Goal: Task Accomplishment & Management: Use online tool/utility

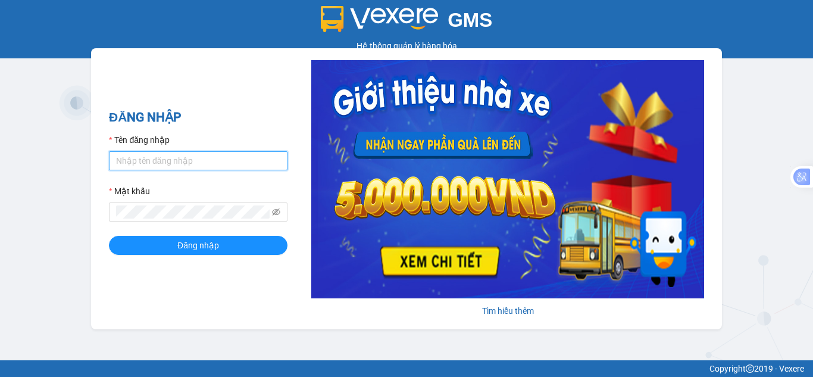
drag, startPoint x: 0, startPoint y: 0, endPoint x: 167, endPoint y: 160, distance: 231.7
click at [167, 160] on input "Tên đăng nhập" at bounding box center [198, 160] width 179 height 19
type input "nhungnth.petrobp"
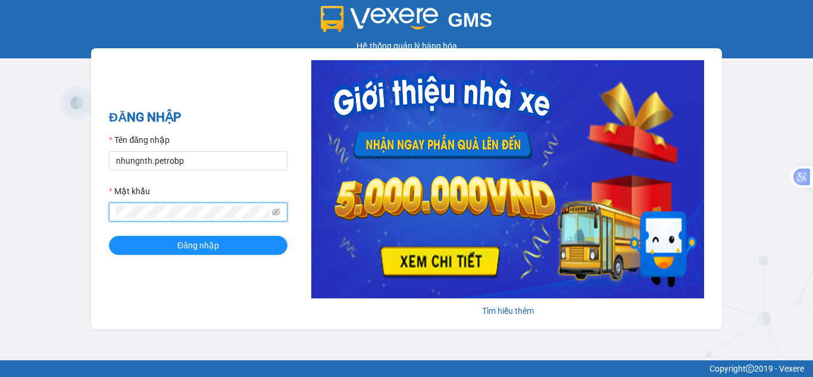
click at [109, 236] on button "Đăng nhập" at bounding box center [198, 245] width 179 height 19
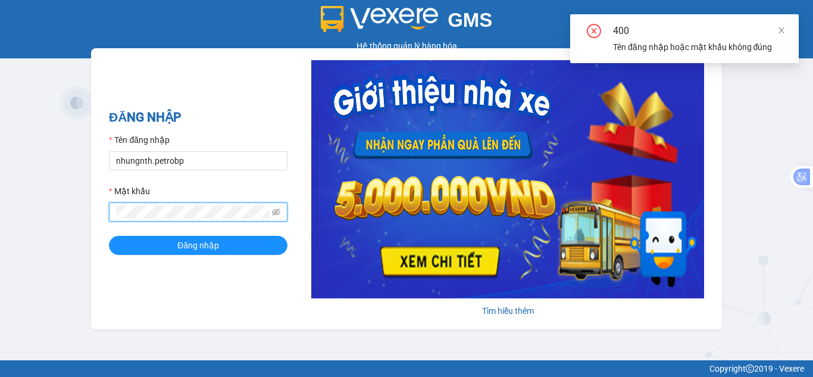
click at [94, 210] on div "ĐĂNG NHẬP Tên đăng nhập nhungnth.petrobp Mật khẩu Đăng nhập [PERSON_NAME] thêm" at bounding box center [406, 188] width 631 height 281
click at [109, 236] on button "Đăng nhập" at bounding box center [198, 245] width 179 height 19
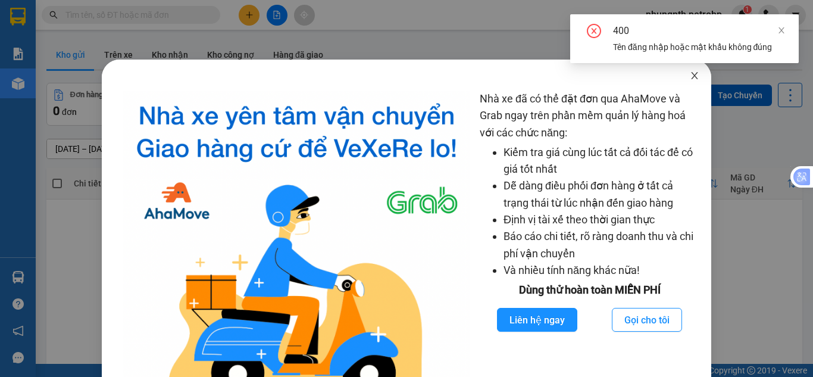
click at [690, 74] on icon "close" at bounding box center [695, 76] width 10 height 10
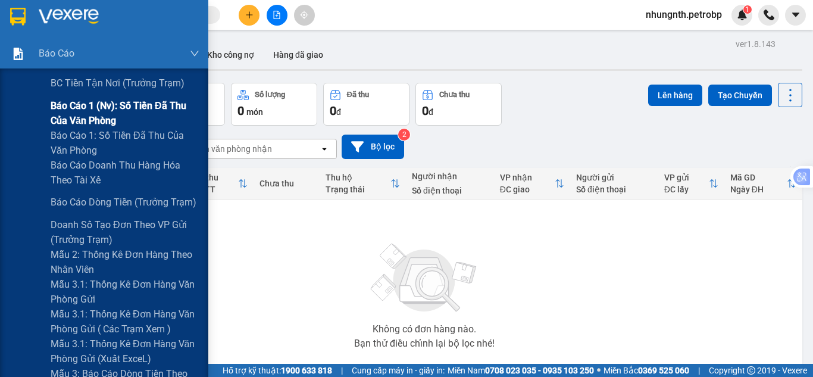
click at [73, 105] on span "Báo cáo 1 (nv): Số tiền đã thu của văn phòng" at bounding box center [125, 113] width 149 height 30
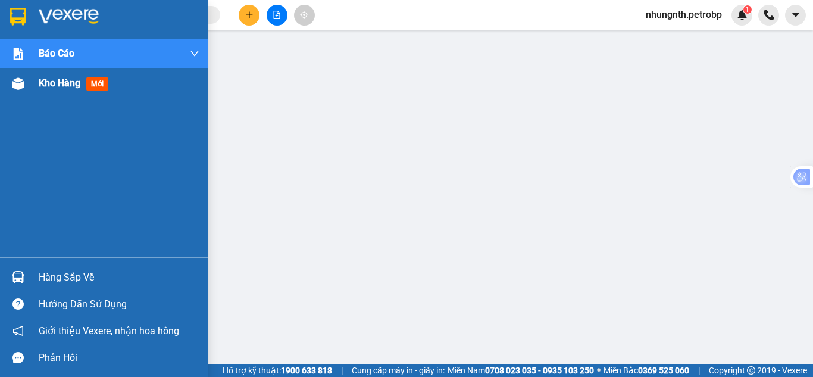
click at [49, 83] on span "Kho hàng" at bounding box center [60, 82] width 42 height 11
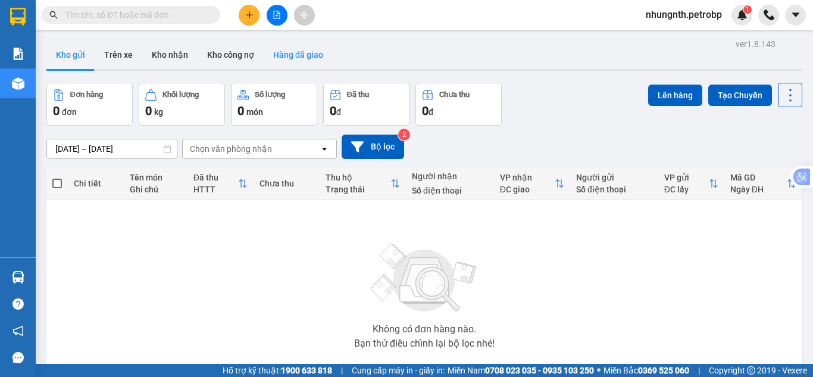
click at [313, 57] on button "Hàng đã giao" at bounding box center [298, 54] width 69 height 29
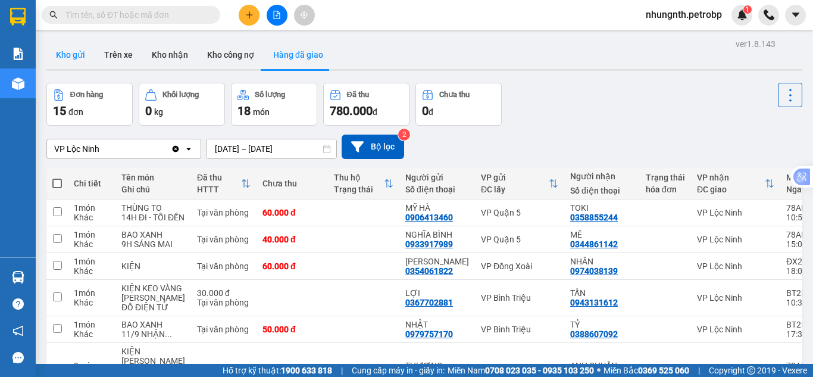
click at [70, 54] on button "Kho gửi" at bounding box center [70, 54] width 48 height 29
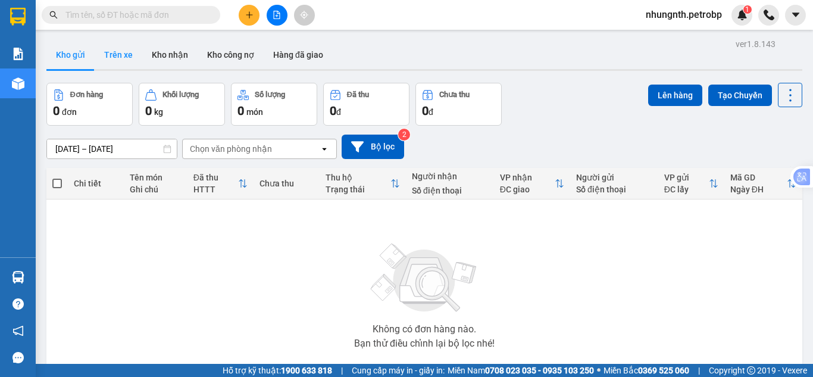
click at [119, 55] on button "Trên xe" at bounding box center [119, 54] width 48 height 29
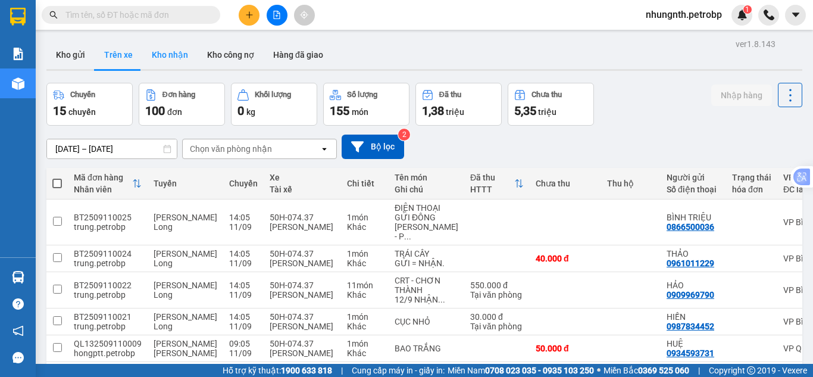
click at [173, 57] on button "Kho nhận" at bounding box center [169, 54] width 55 height 29
type input "[DATE] – [DATE]"
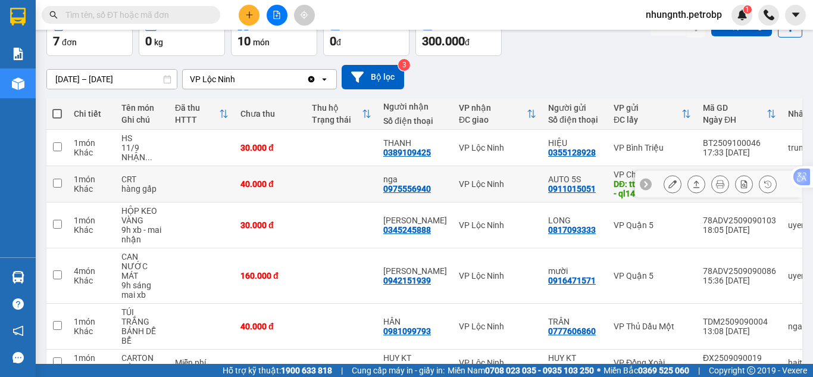
scroll to position [43, 0]
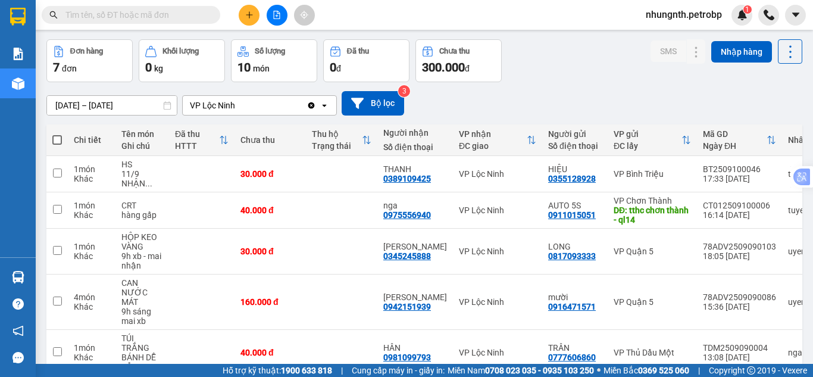
click at [170, 14] on input "text" at bounding box center [136, 14] width 141 height 13
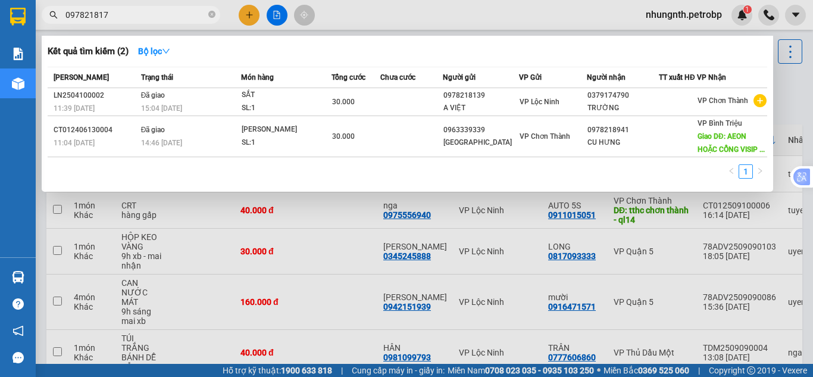
type input "0978218179"
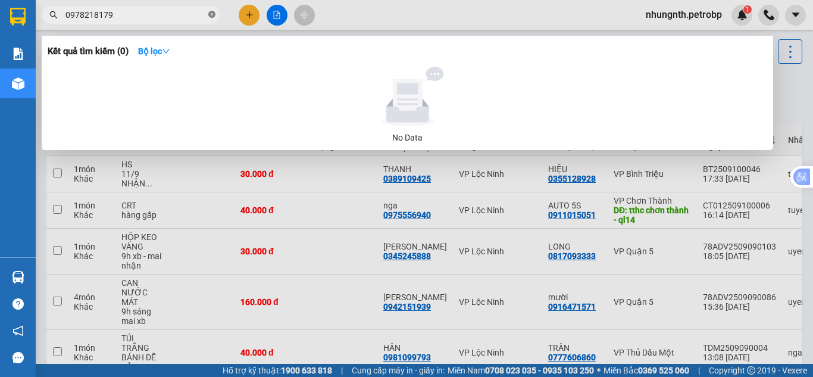
click at [212, 17] on icon "close-circle" at bounding box center [211, 14] width 7 height 7
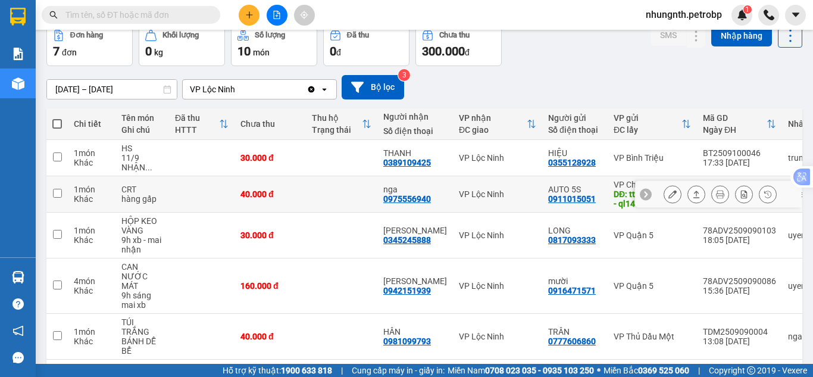
scroll to position [0, 0]
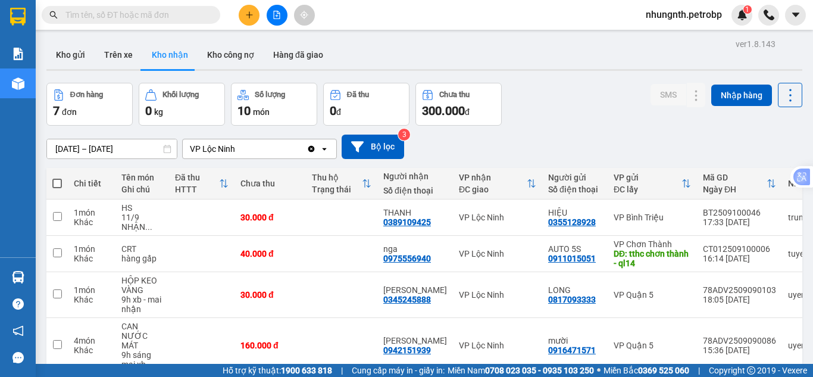
click at [151, 15] on input "text" at bounding box center [136, 14] width 141 height 13
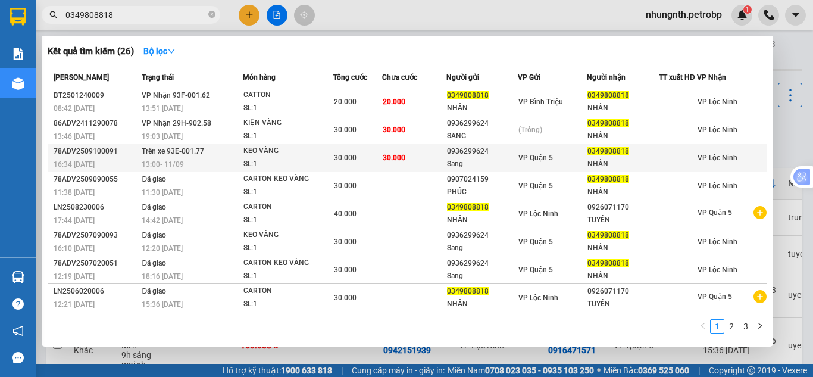
type input "0349808818"
click at [579, 160] on div "VP Quận 5" at bounding box center [553, 157] width 68 height 13
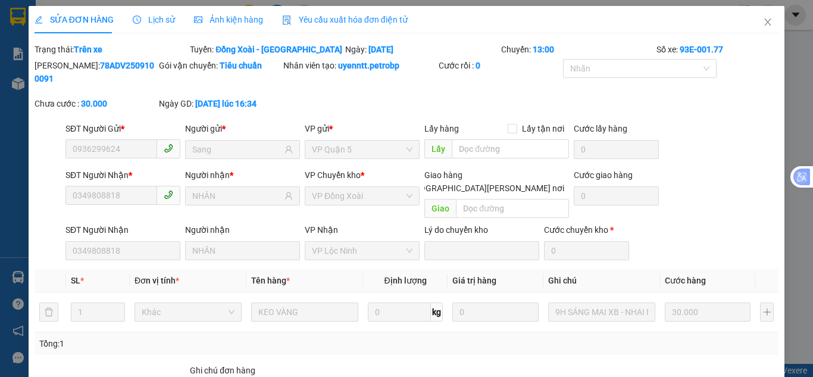
type input "0936299624"
type input "Sang"
type input "0349808818"
type input "NHÂN"
type input "30.000"
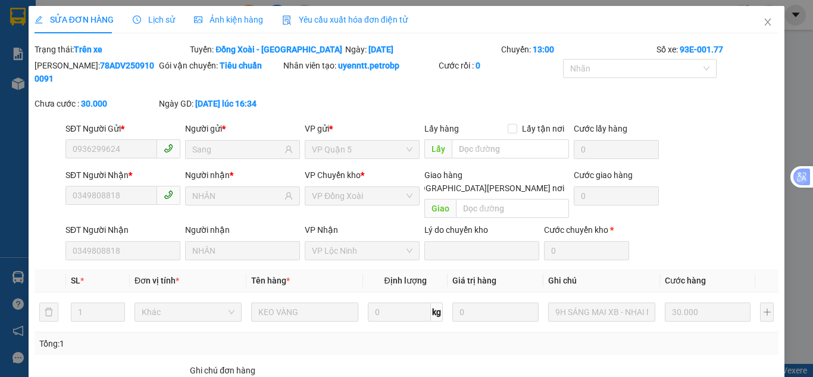
type input "30.000"
click at [161, 18] on span "Lịch sử" at bounding box center [154, 20] width 42 height 10
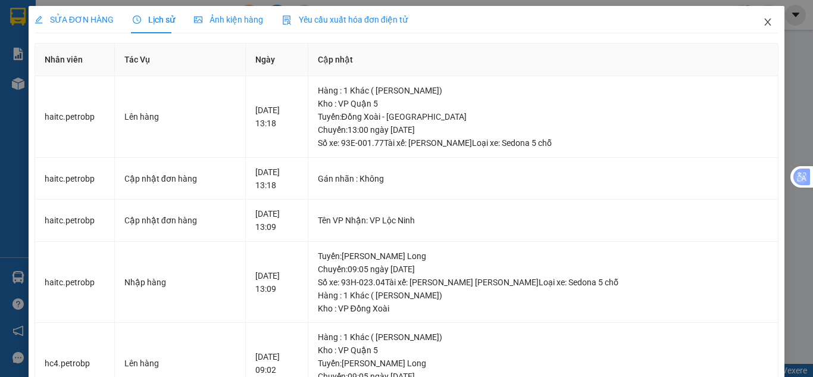
click at [763, 23] on icon "close" at bounding box center [768, 22] width 10 height 10
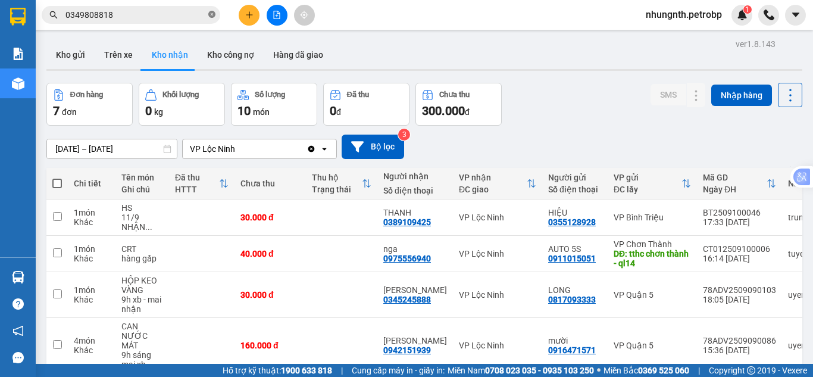
click at [214, 13] on icon "close-circle" at bounding box center [211, 14] width 7 height 7
click at [149, 18] on input "text" at bounding box center [136, 14] width 141 height 13
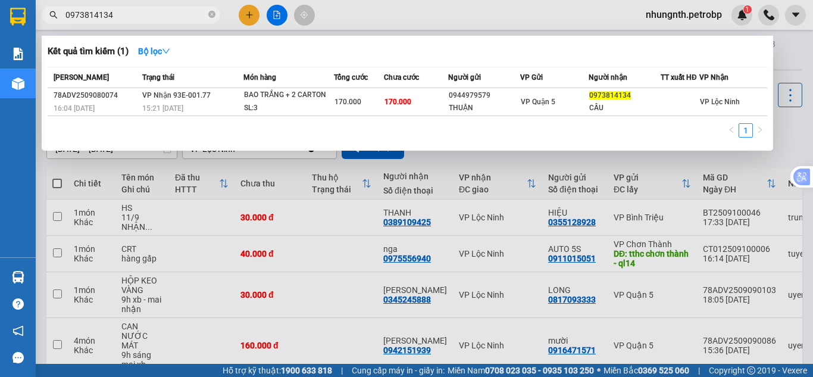
type input "0973814134"
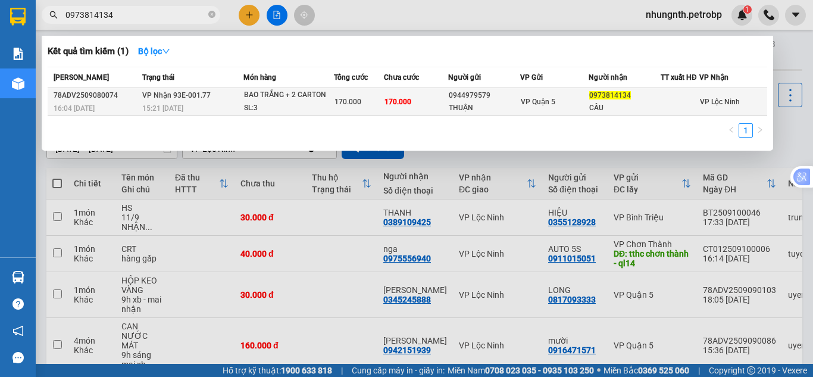
click at [427, 104] on td "170.000" at bounding box center [416, 102] width 65 height 28
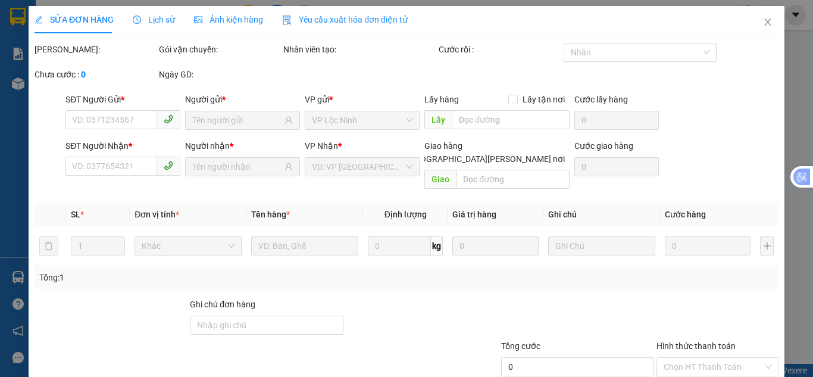
type input "0944979579"
type input "THUẬN"
type input "0973814134"
type input "CẦU"
type input "170.000"
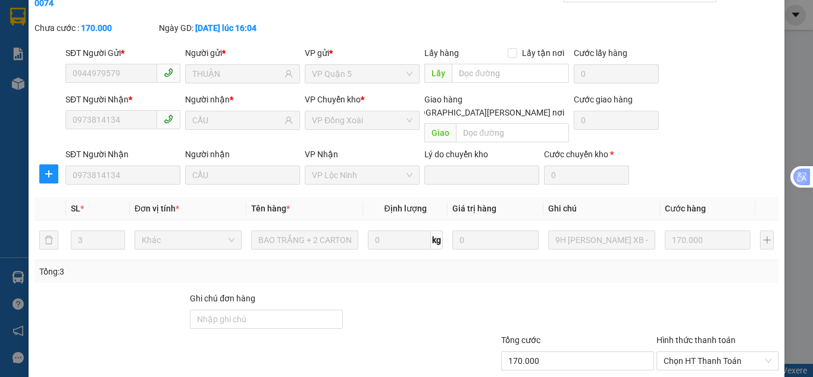
scroll to position [107, 0]
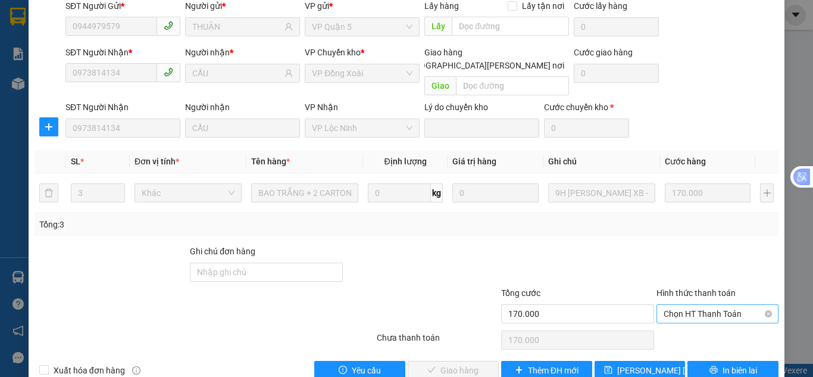
click at [676, 305] on span "Chọn HT Thanh Toán" at bounding box center [718, 314] width 108 height 18
drag, startPoint x: 676, startPoint y: 311, endPoint x: 583, endPoint y: 311, distance: 92.9
click at [675, 311] on div "Tại văn phòng" at bounding box center [710, 311] width 107 height 13
type input "0"
click at [466, 364] on span "Giao hàng" at bounding box center [460, 370] width 38 height 13
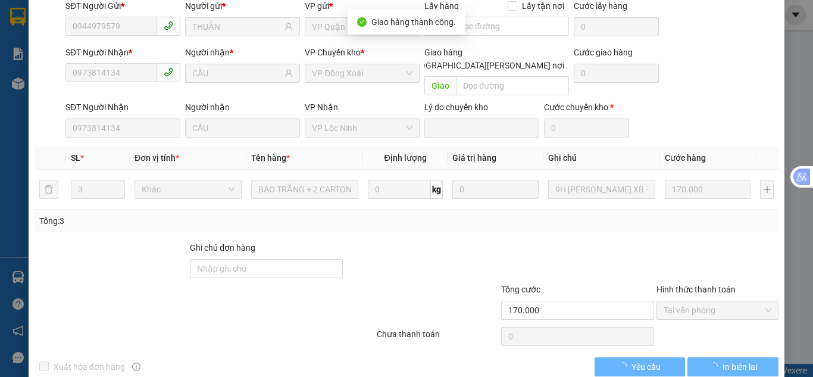
scroll to position [13, 0]
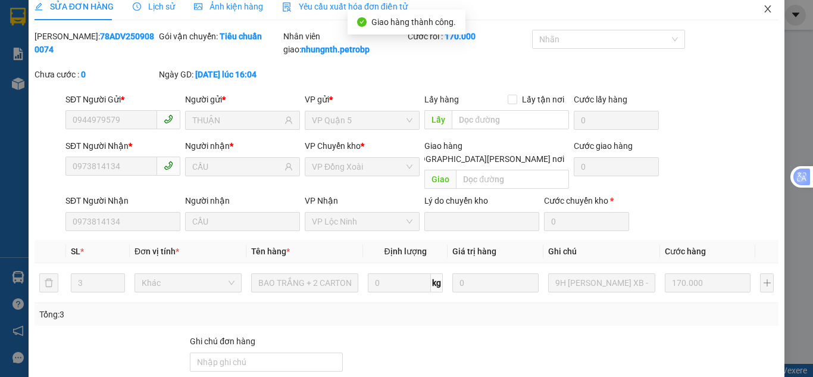
click at [763, 11] on icon "close" at bounding box center [768, 9] width 10 height 10
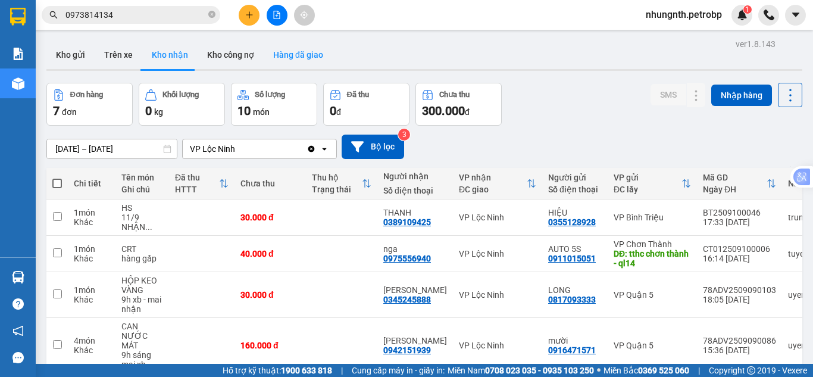
click at [291, 55] on button "Hàng đã giao" at bounding box center [298, 54] width 69 height 29
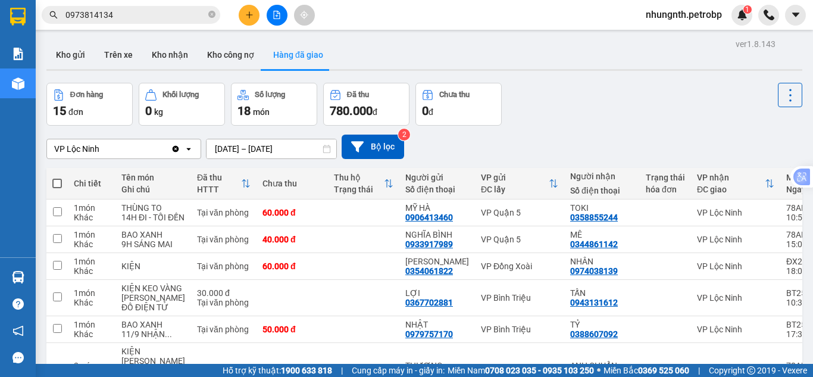
scroll to position [60, 0]
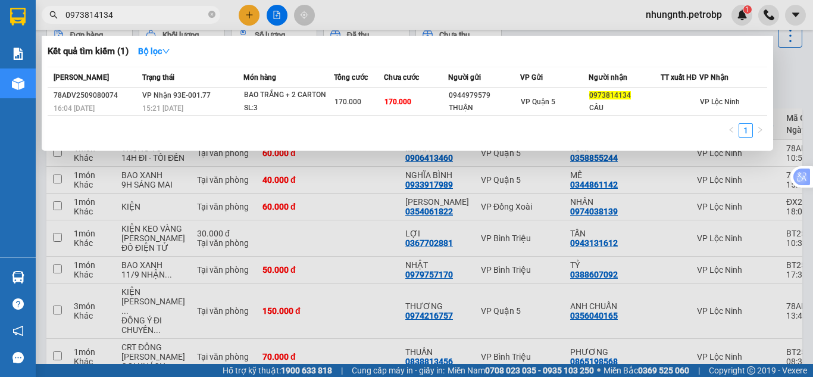
click at [137, 19] on input "0973814134" at bounding box center [136, 14] width 141 height 13
click at [213, 15] on icon "close-circle" at bounding box center [211, 14] width 7 height 7
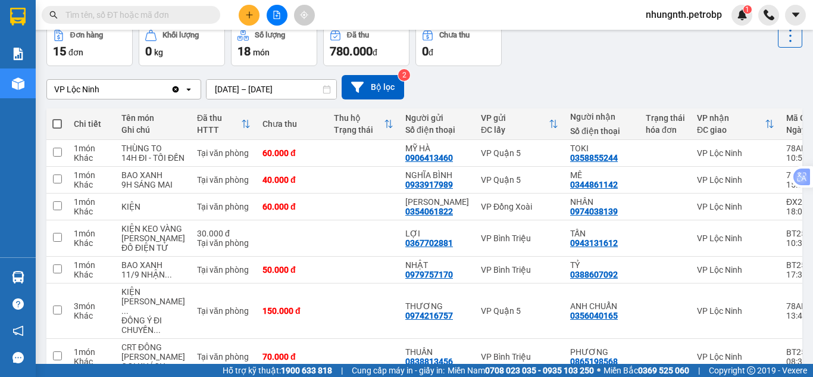
click at [173, 15] on input "text" at bounding box center [136, 14] width 141 height 13
click at [129, 15] on input "0" at bounding box center [136, 14] width 141 height 13
click at [119, 13] on input "0" at bounding box center [136, 14] width 141 height 13
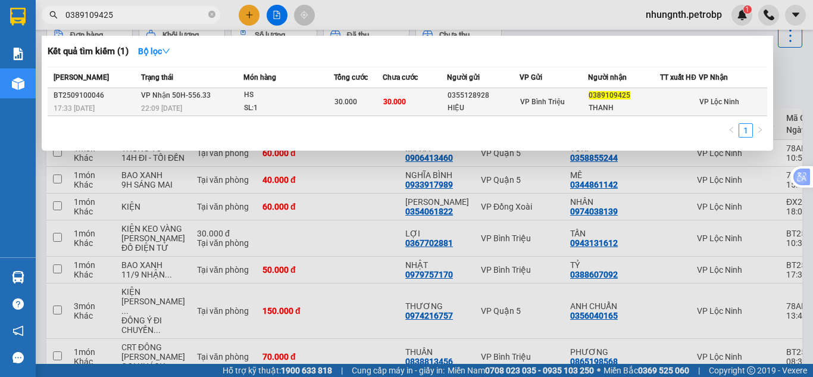
type input "0389109425"
click at [430, 96] on td "30.000" at bounding box center [415, 102] width 64 height 28
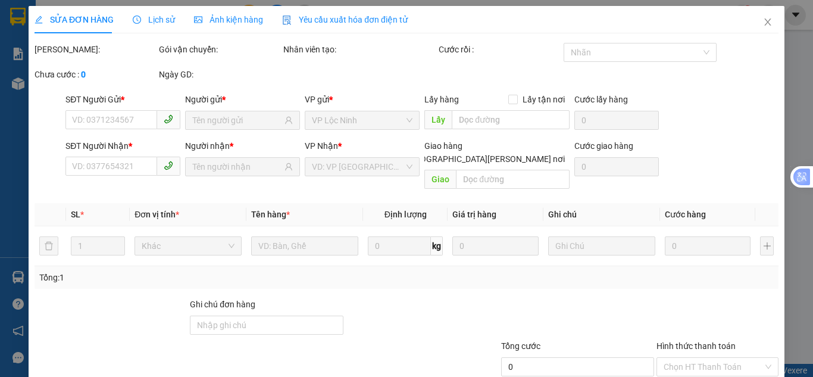
type input "0355128928"
type input "HIỆU"
type input "0389109425"
type input "THANH"
type input "30.000"
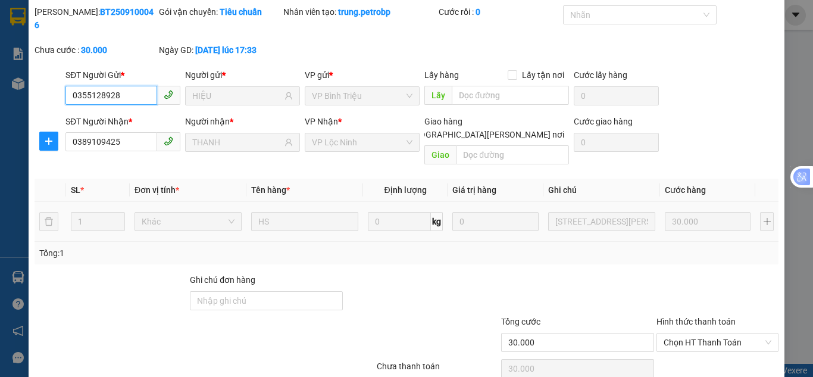
scroll to position [66, 0]
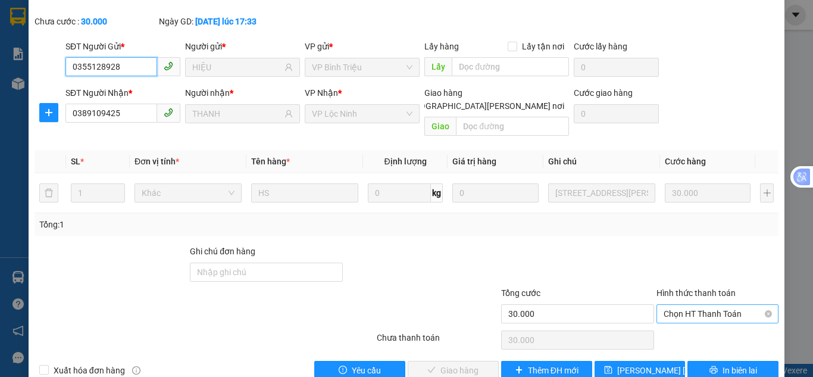
click at [678, 305] on span "Chọn HT Thanh Toán" at bounding box center [718, 314] width 108 height 18
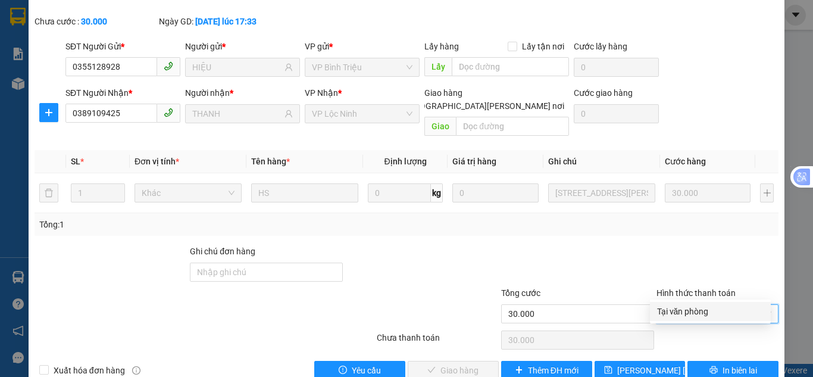
click at [672, 304] on div "Tại văn phòng" at bounding box center [710, 311] width 121 height 19
type input "0"
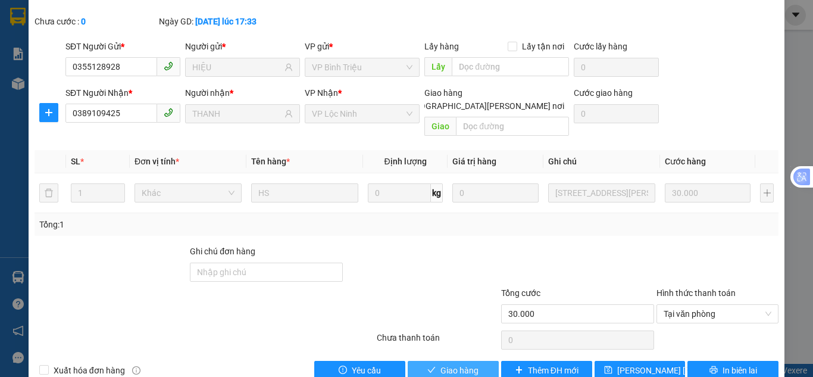
click at [487, 361] on button "Giao hàng" at bounding box center [453, 370] width 91 height 19
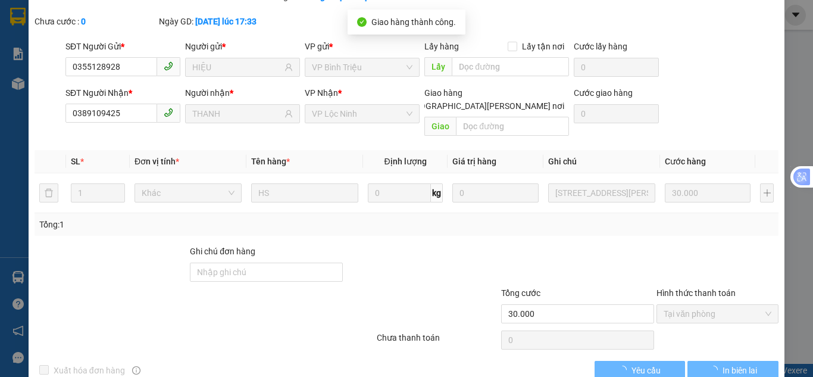
scroll to position [0, 0]
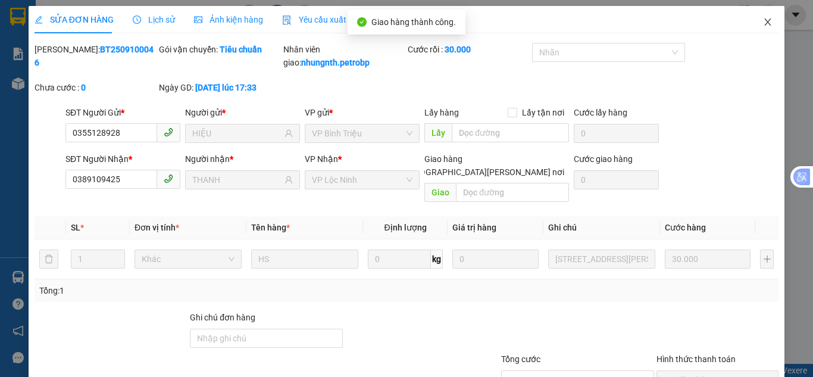
click at [763, 24] on icon "close" at bounding box center [768, 22] width 10 height 10
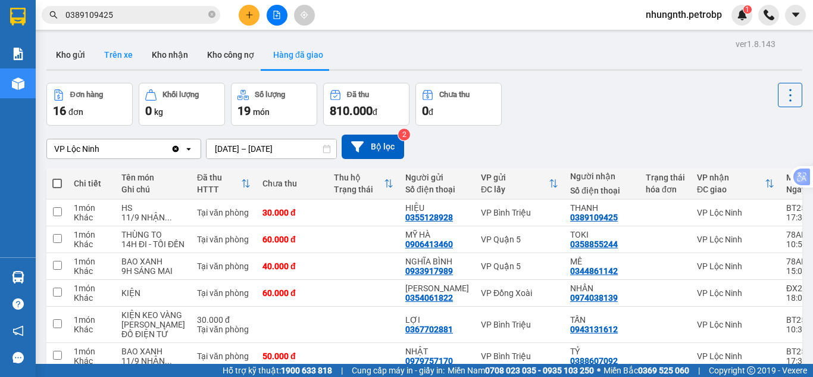
click at [113, 60] on button "Trên xe" at bounding box center [119, 54] width 48 height 29
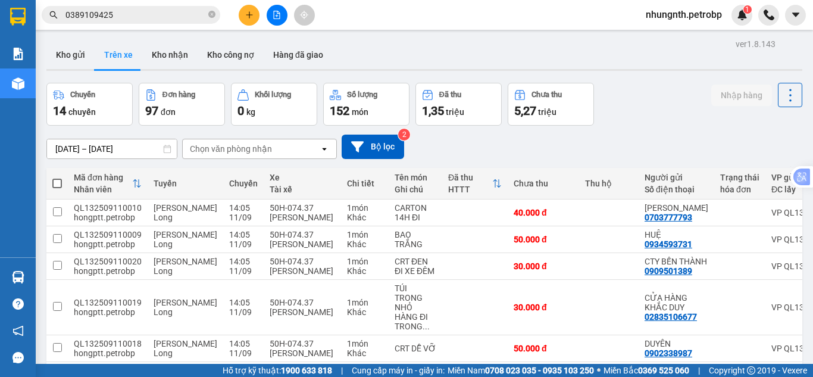
click at [58, 145] on input "[DATE] – [DATE]" at bounding box center [112, 148] width 130 height 19
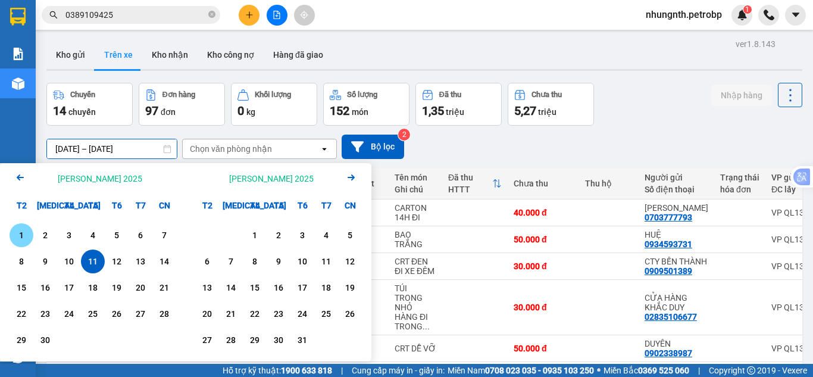
click at [21, 236] on div "1" at bounding box center [21, 235] width 17 height 14
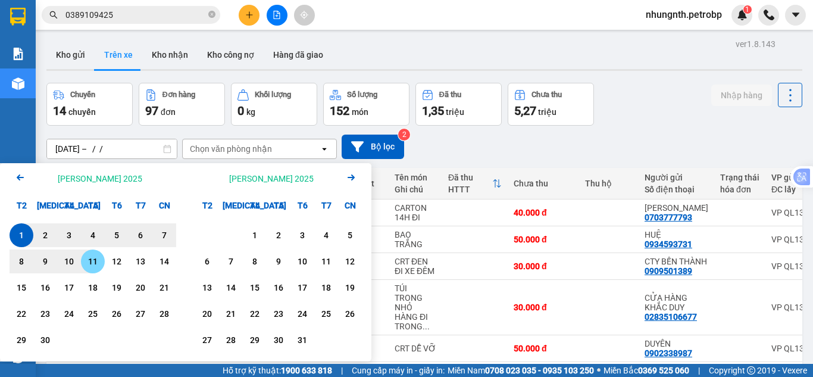
drag, startPoint x: 96, startPoint y: 267, endPoint x: 126, endPoint y: 220, distance: 56.2
click at [95, 267] on div "11" at bounding box center [93, 261] width 17 height 14
type input "[DATE] – [DATE]"
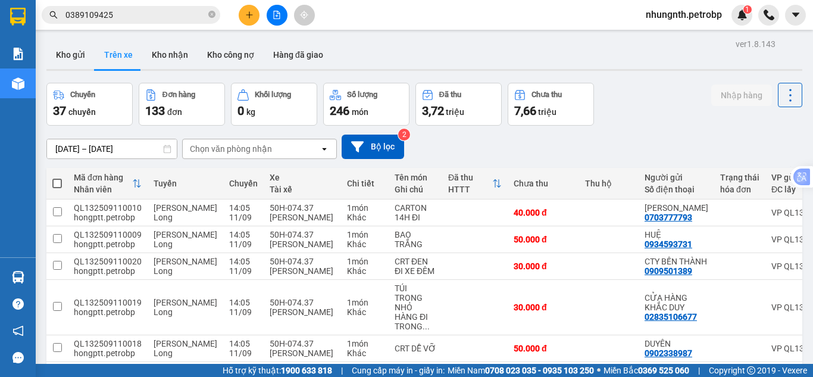
click at [224, 145] on div "Chọn văn phòng nhận" at bounding box center [231, 149] width 82 height 12
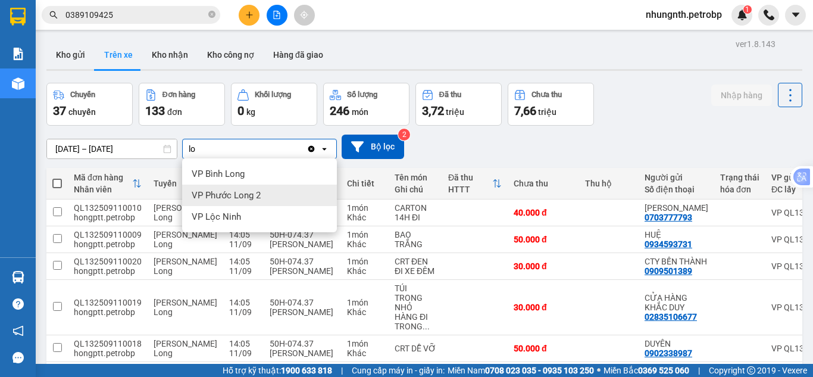
type input "lo"
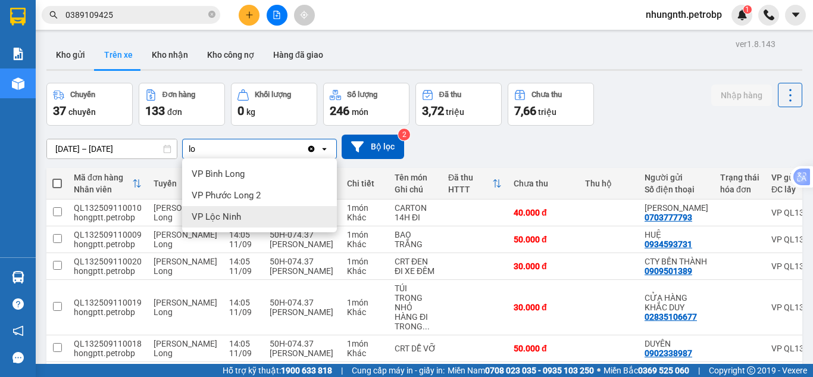
click at [220, 219] on span "VP Lộc Ninh" at bounding box center [216, 217] width 49 height 12
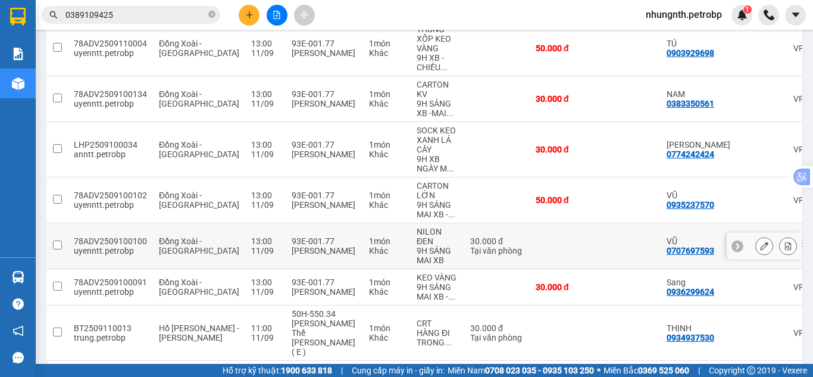
scroll to position [210, 0]
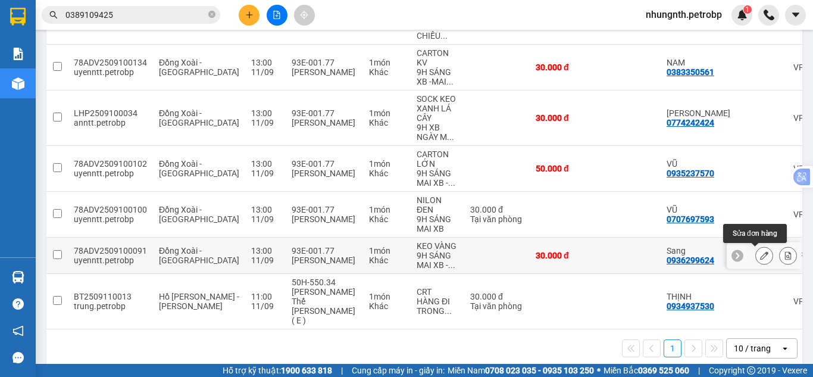
click at [780, 256] on button at bounding box center [788, 255] width 17 height 21
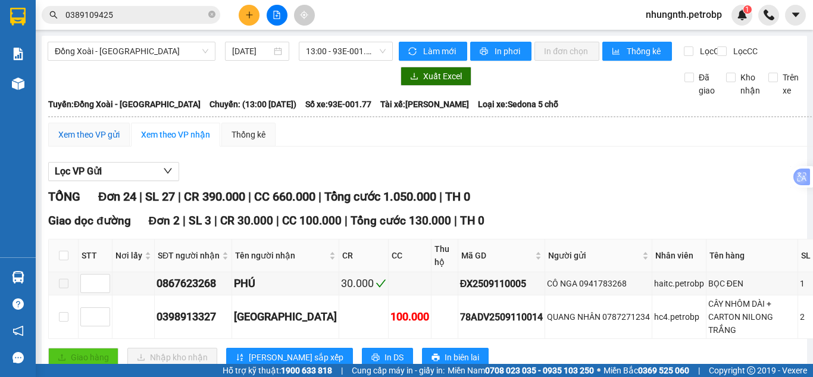
click at [82, 139] on div "Xem theo VP gửi" at bounding box center [88, 134] width 61 height 13
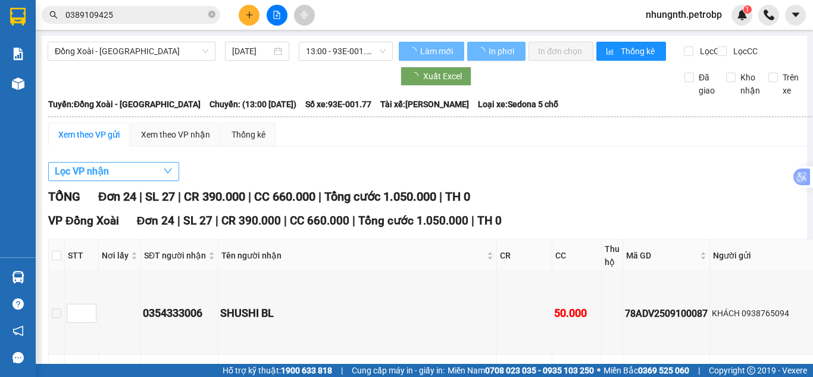
click at [106, 179] on span "Lọc VP nhận" at bounding box center [82, 171] width 54 height 15
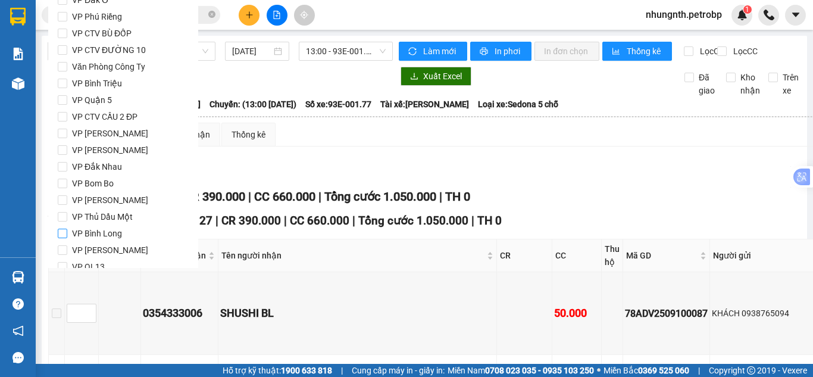
scroll to position [158, 0]
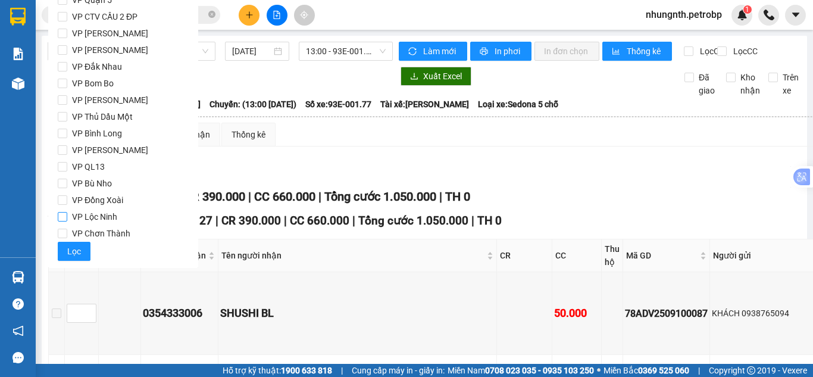
click at [104, 216] on span "VP Lộc Ninh" at bounding box center [94, 216] width 55 height 17
click at [67, 216] on input "VP Lộc Ninh" at bounding box center [63, 217] width 10 height 10
checkbox input "true"
click at [66, 252] on button "Lọc" at bounding box center [74, 251] width 33 height 19
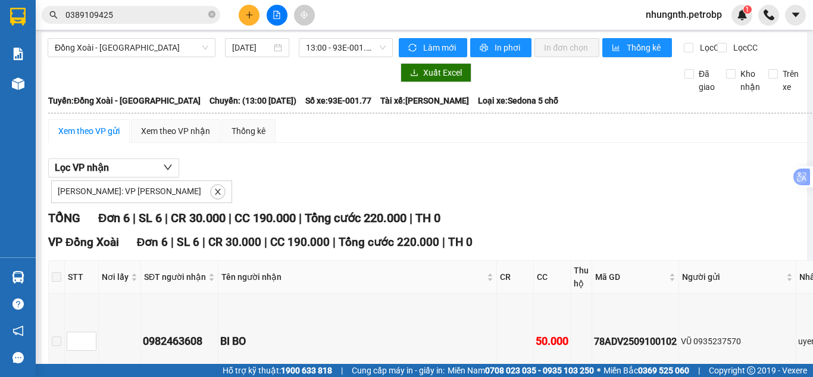
scroll to position [0, 0]
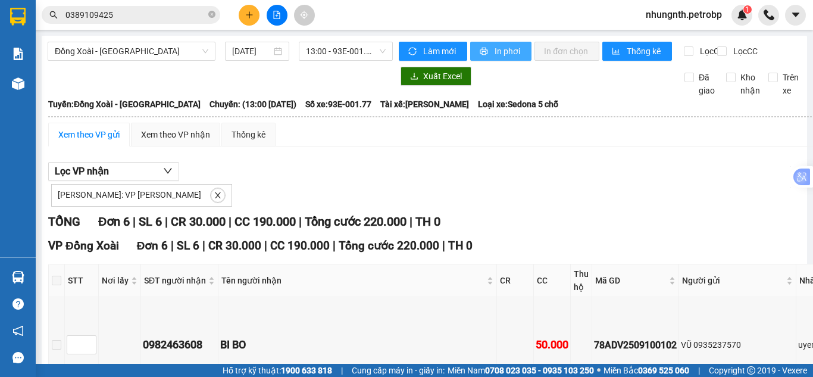
click at [499, 46] on span "In phơi" at bounding box center [508, 51] width 27 height 13
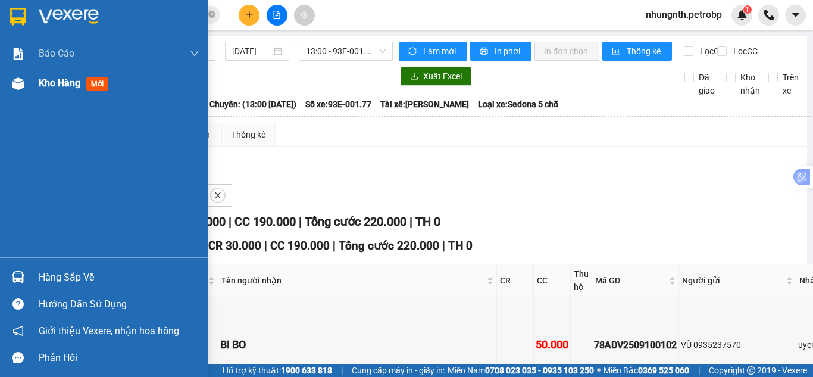
click at [53, 85] on span "Kho hàng" at bounding box center [60, 82] width 42 height 11
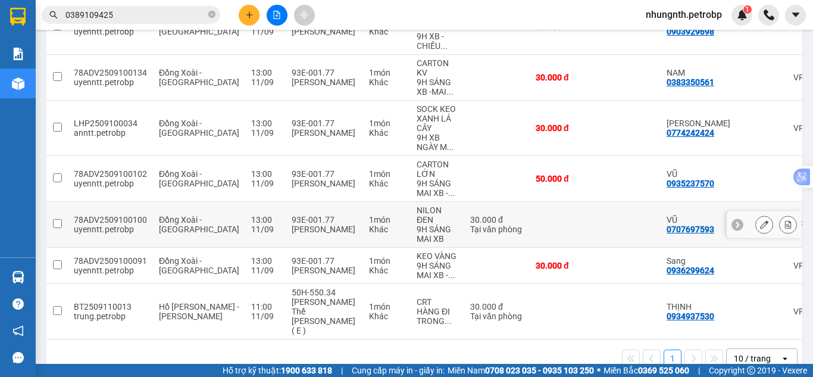
scroll to position [210, 0]
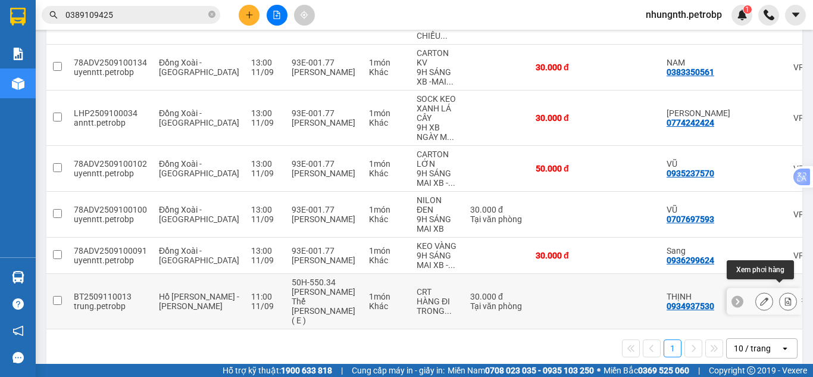
click at [780, 294] on button at bounding box center [788, 301] width 17 height 21
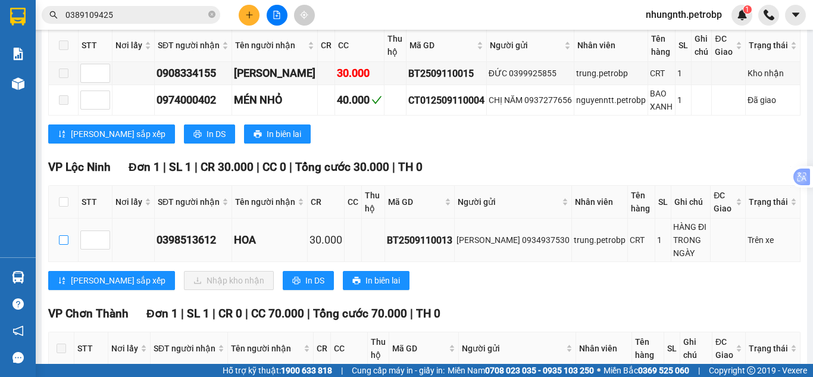
click at [59, 242] on input "checkbox" at bounding box center [64, 240] width 10 height 10
checkbox input "true"
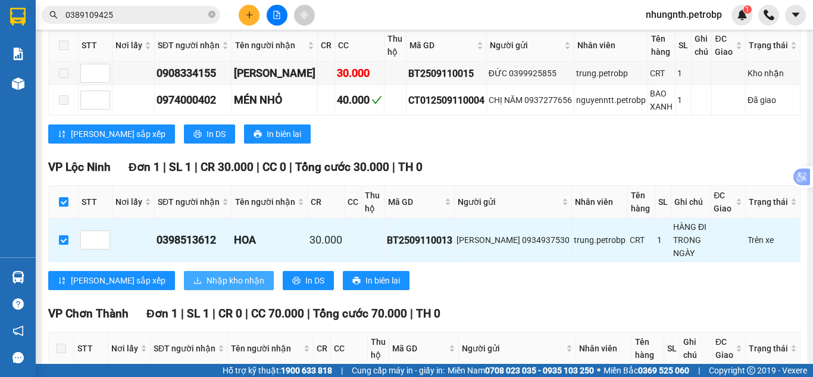
click at [207, 283] on span "Nhập kho nhận" at bounding box center [236, 280] width 58 height 13
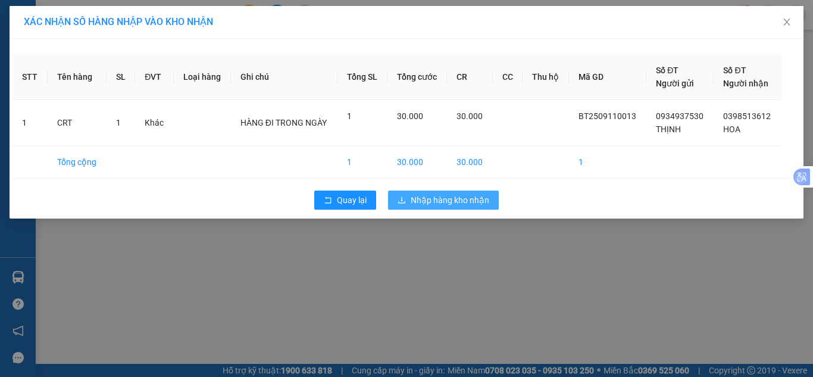
click at [424, 203] on span "Nhập hàng kho nhận" at bounding box center [450, 200] width 79 height 13
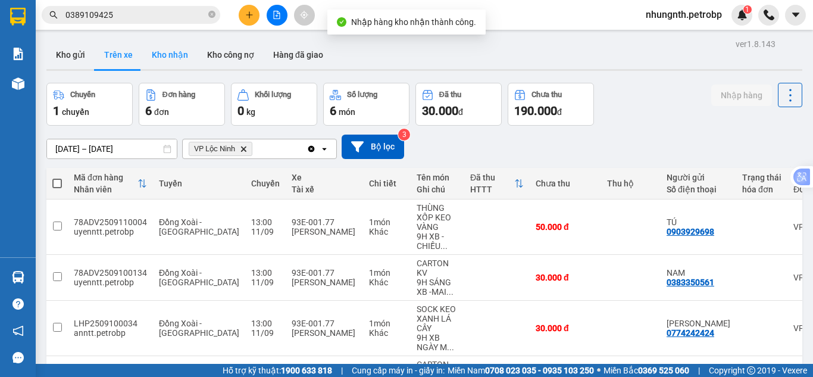
click at [169, 52] on button "Kho nhận" at bounding box center [169, 54] width 55 height 29
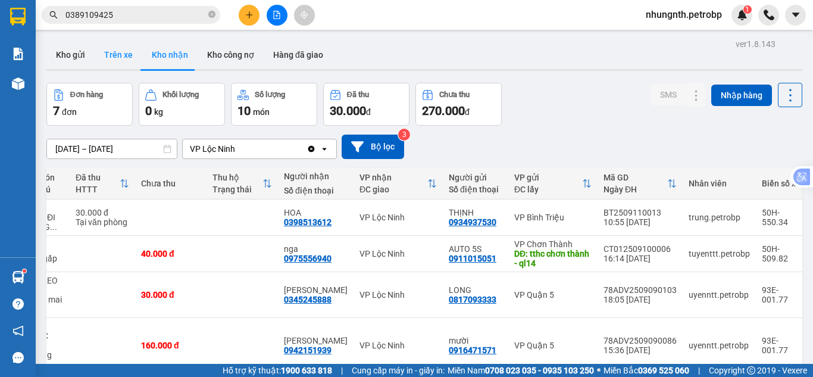
click at [120, 55] on button "Trên xe" at bounding box center [119, 54] width 48 height 29
type input "[DATE] – [DATE]"
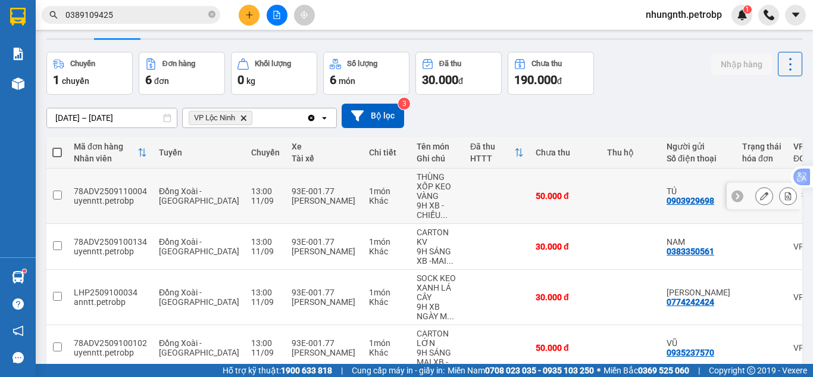
scroll to position [60, 0]
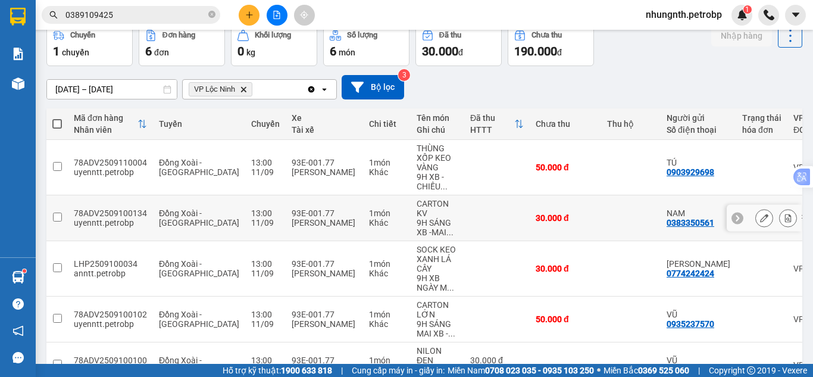
click at [785, 221] on icon at bounding box center [788, 218] width 7 height 8
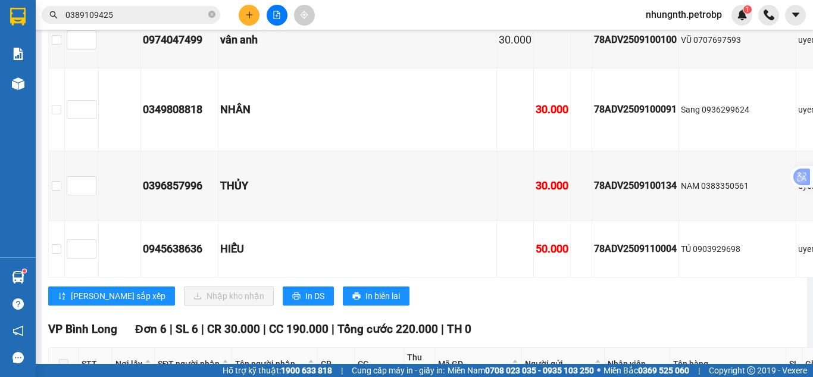
scroll to position [1072, 0]
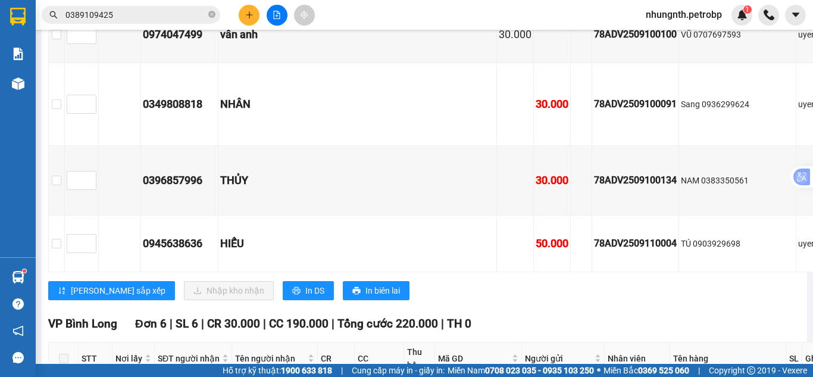
checkbox input "true"
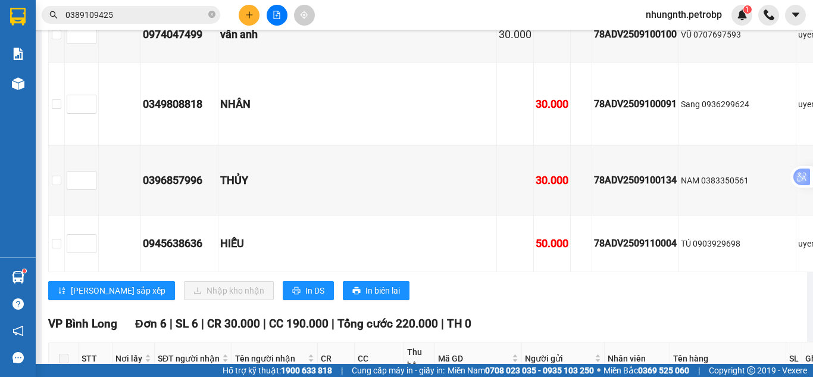
checkbox input "true"
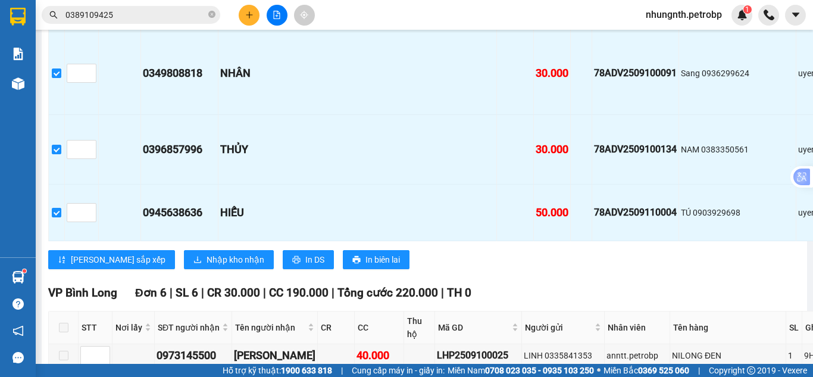
scroll to position [1131, 0]
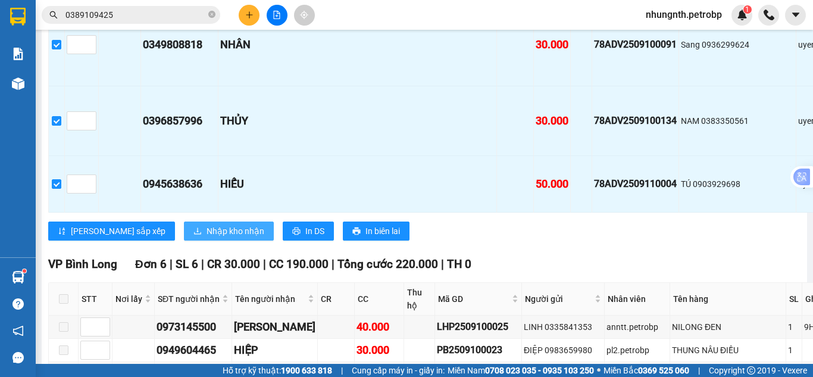
click at [207, 238] on span "Nhập kho nhận" at bounding box center [236, 231] width 58 height 13
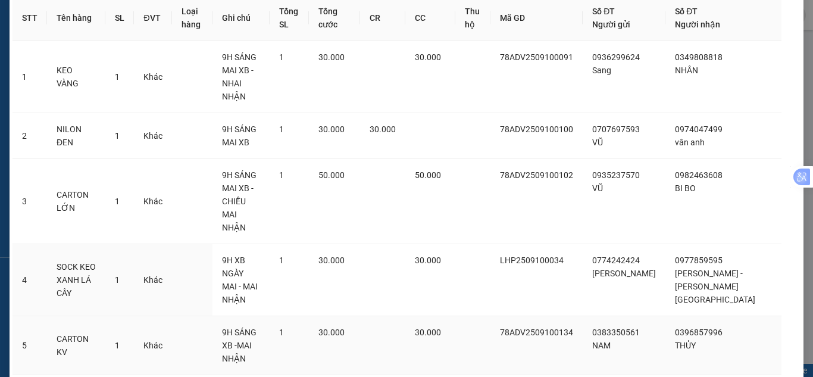
scroll to position [111, 0]
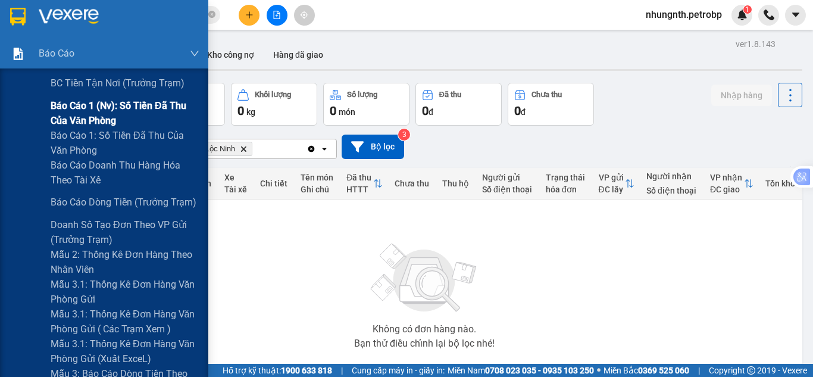
click at [109, 116] on span "Báo cáo 1 (nv): Số tiền đã thu của văn phòng" at bounding box center [125, 113] width 149 height 30
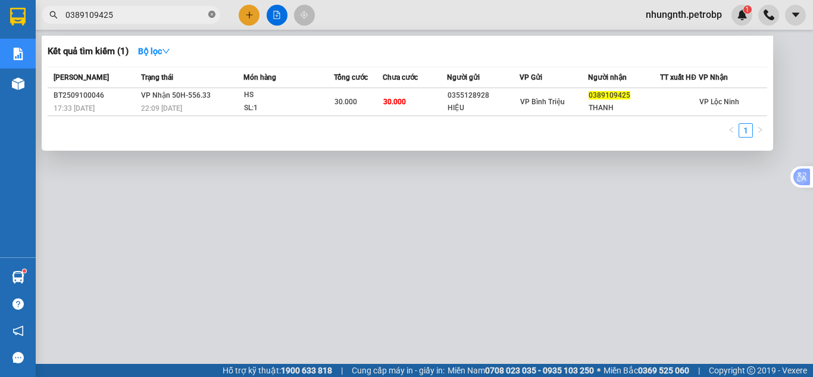
click at [214, 14] on icon "close-circle" at bounding box center [211, 14] width 7 height 7
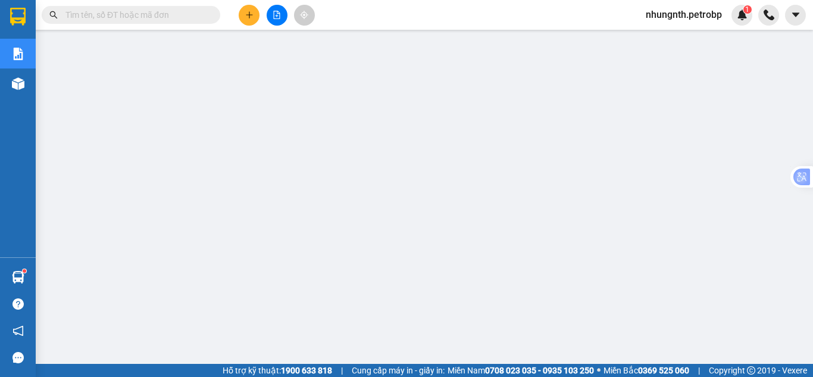
click at [161, 16] on input "text" at bounding box center [136, 14] width 141 height 13
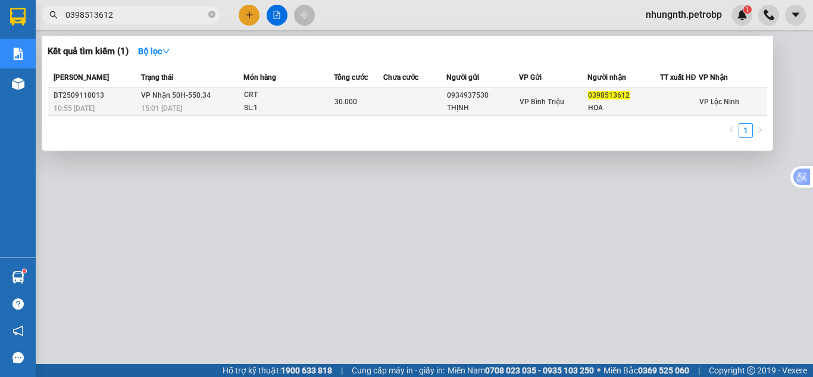
type input "0398513612"
click at [398, 106] on td at bounding box center [416, 102] width 64 height 28
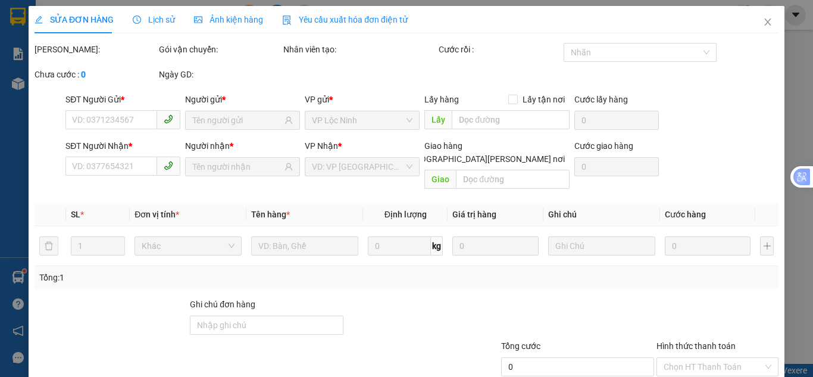
type input "0934937530"
type input "THỊNH"
type input "0398513612"
type input "HOA"
type input "30.000"
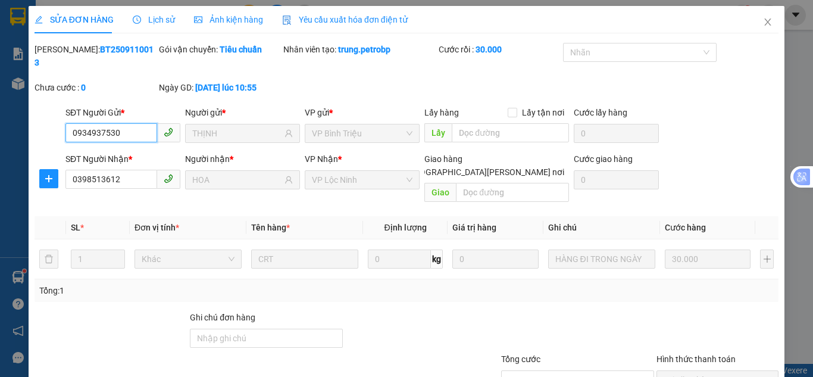
scroll to position [66, 0]
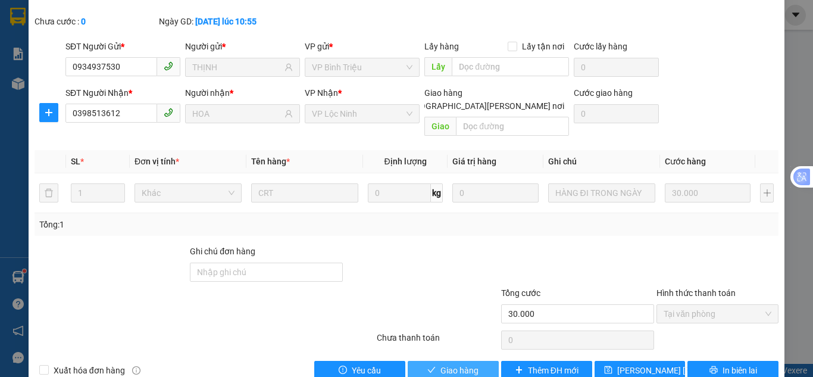
click at [462, 364] on span "Giao hàng" at bounding box center [460, 370] width 38 height 13
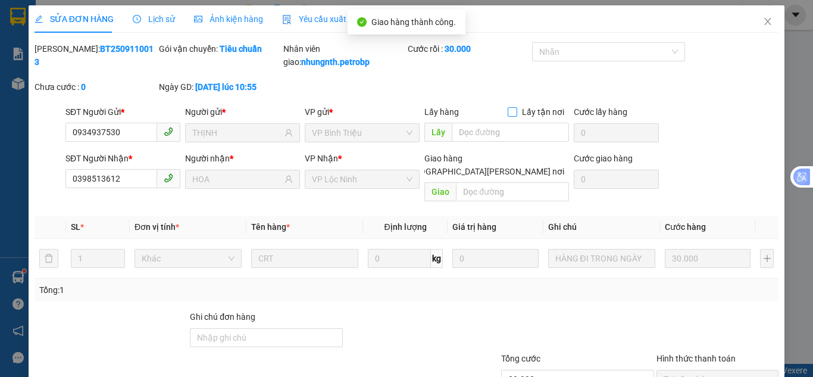
scroll to position [0, 0]
click at [754, 23] on span "Close" at bounding box center [768, 22] width 33 height 33
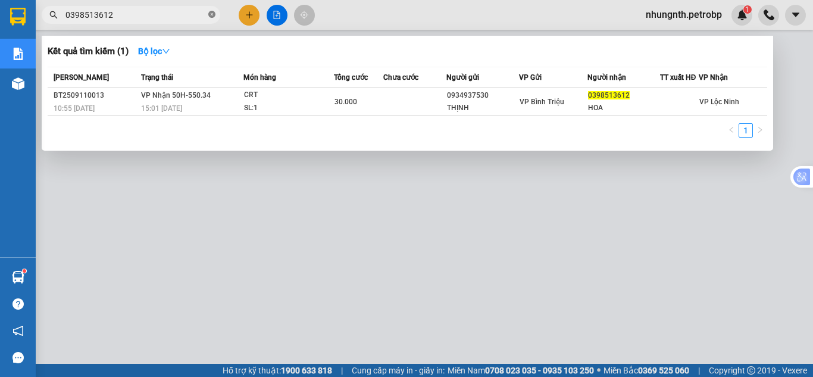
click at [214, 15] on icon "close-circle" at bounding box center [211, 14] width 7 height 7
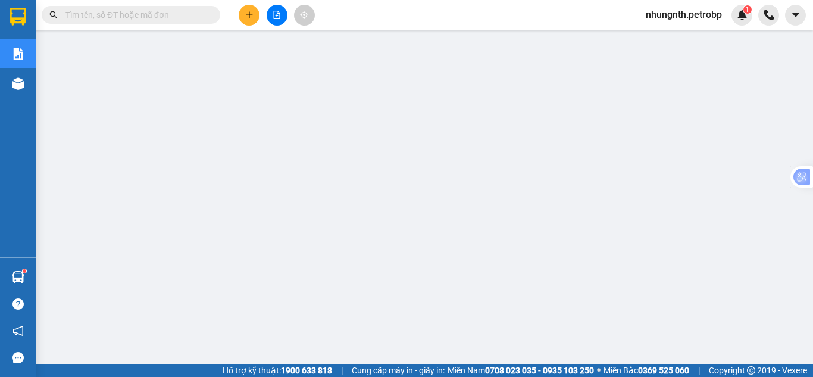
click at [168, 11] on input "text" at bounding box center [136, 14] width 141 height 13
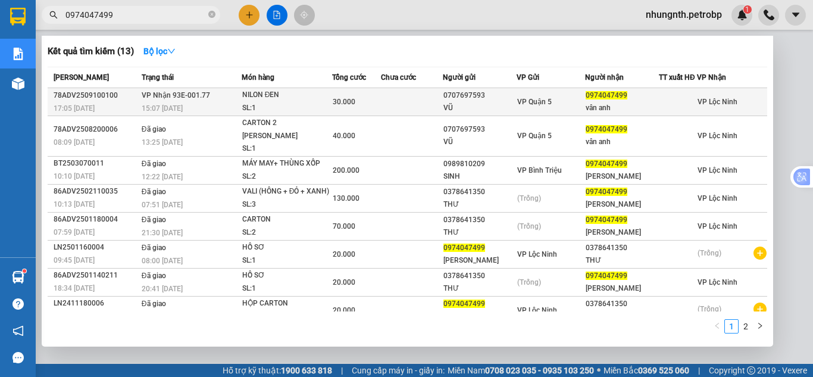
type input "0974047499"
click at [372, 108] on div "30.000" at bounding box center [357, 101] width 48 height 13
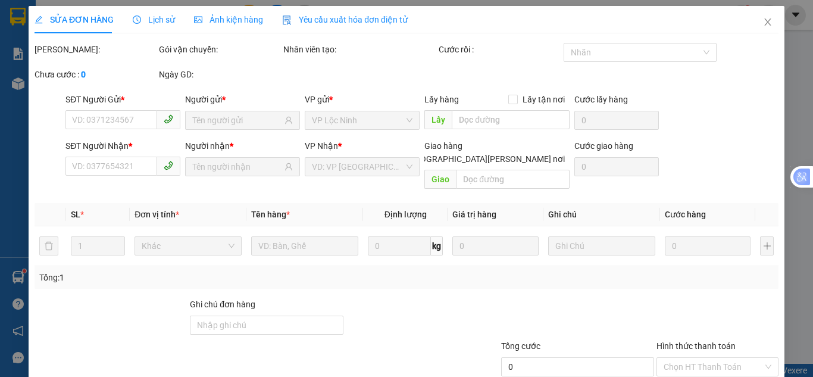
type input "0707697593"
type input "VŨ"
type input "0974047499"
type input "vân anh"
type input "30.000"
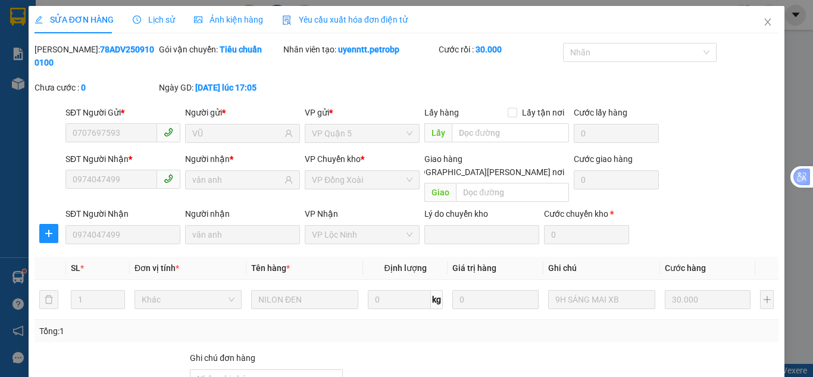
click at [144, 18] on span "Lịch sử" at bounding box center [154, 20] width 42 height 10
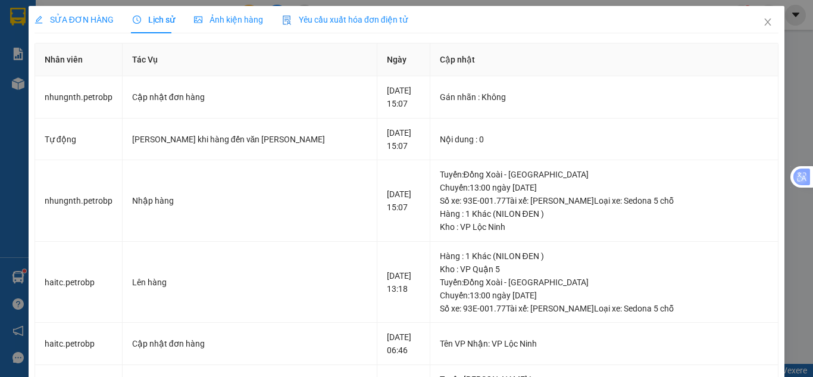
drag, startPoint x: 69, startPoint y: 22, endPoint x: 94, endPoint y: 26, distance: 25.3
click at [69, 21] on span "SỬA ĐƠN HÀNG" at bounding box center [74, 20] width 79 height 10
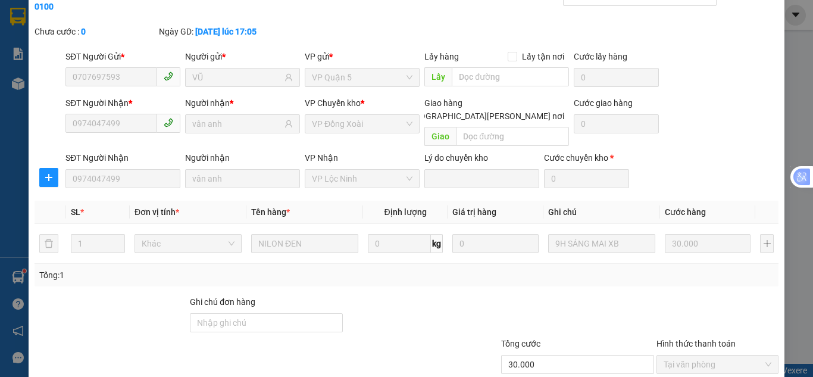
scroll to position [107, 0]
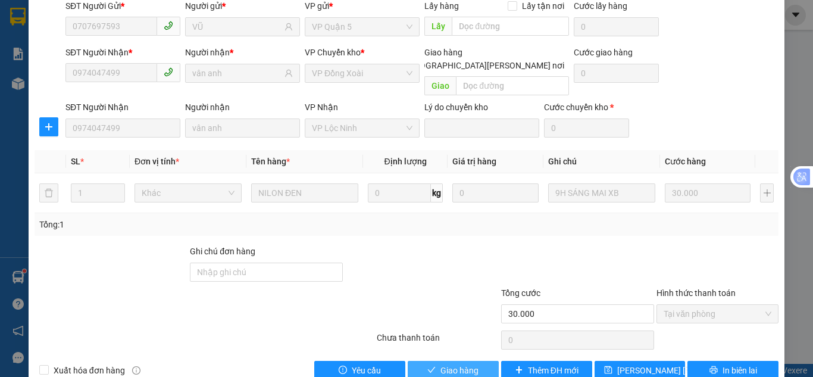
click at [469, 364] on span "Giao hàng" at bounding box center [460, 370] width 38 height 13
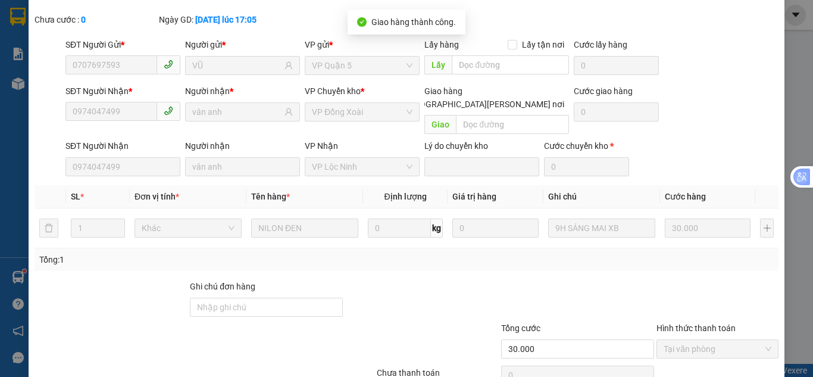
scroll to position [0, 0]
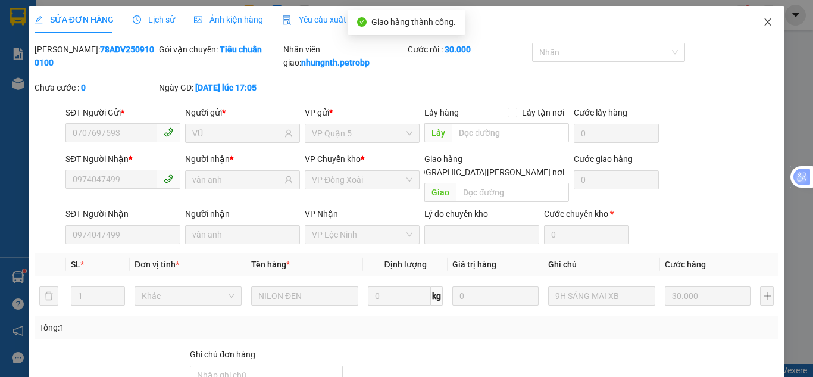
click at [763, 24] on icon "close" at bounding box center [768, 22] width 10 height 10
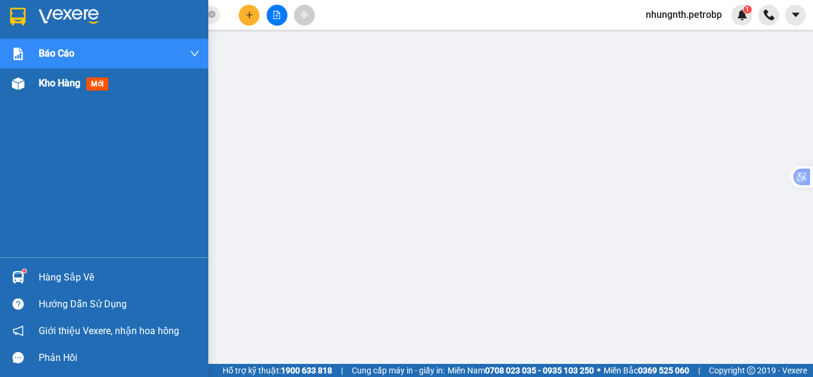
click at [43, 86] on span "Kho hàng" at bounding box center [60, 82] width 42 height 11
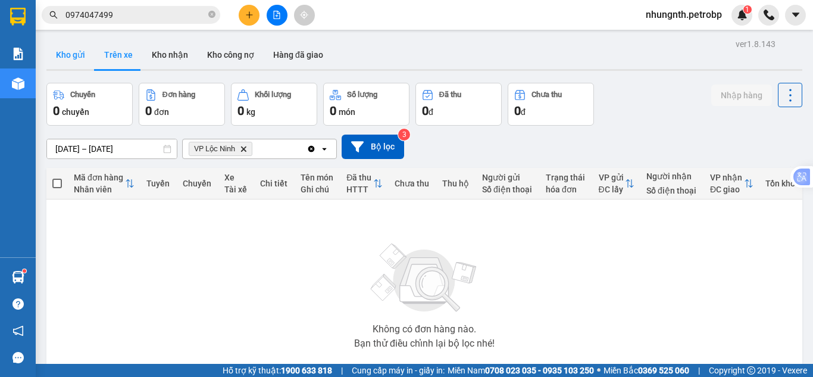
click at [73, 55] on button "Kho gửi" at bounding box center [70, 54] width 48 height 29
